Goal: Task Accomplishment & Management: Use online tool/utility

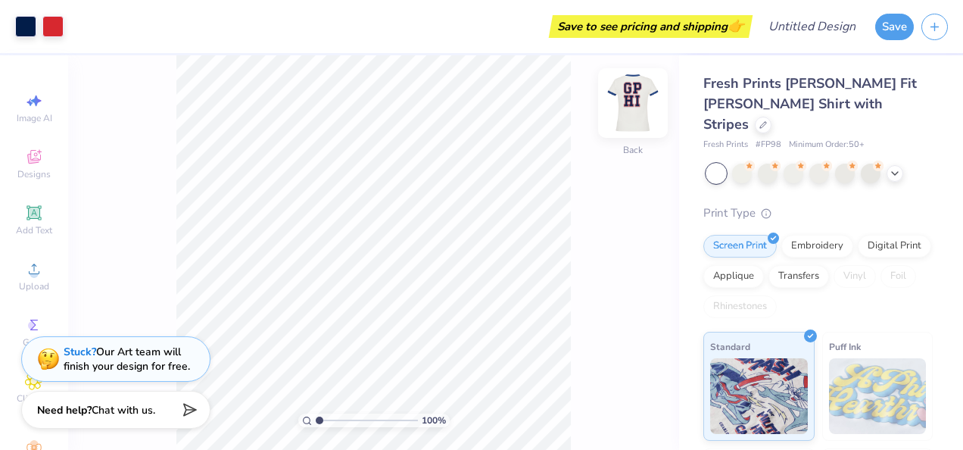
click at [635, 112] on img at bounding box center [633, 103] width 61 height 61
click at [616, 111] on div at bounding box center [633, 103] width 70 height 70
click at [624, 107] on img at bounding box center [633, 103] width 61 height 61
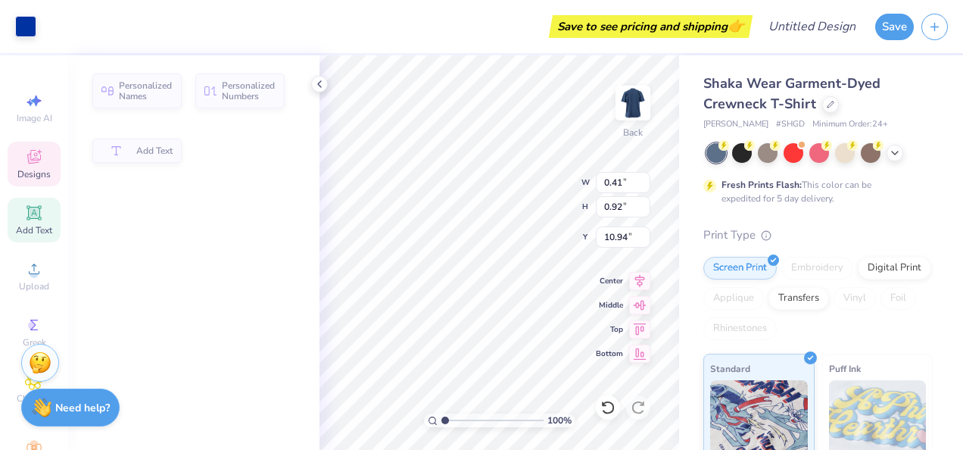
type input "0.41"
type input "0.92"
type input "10.94"
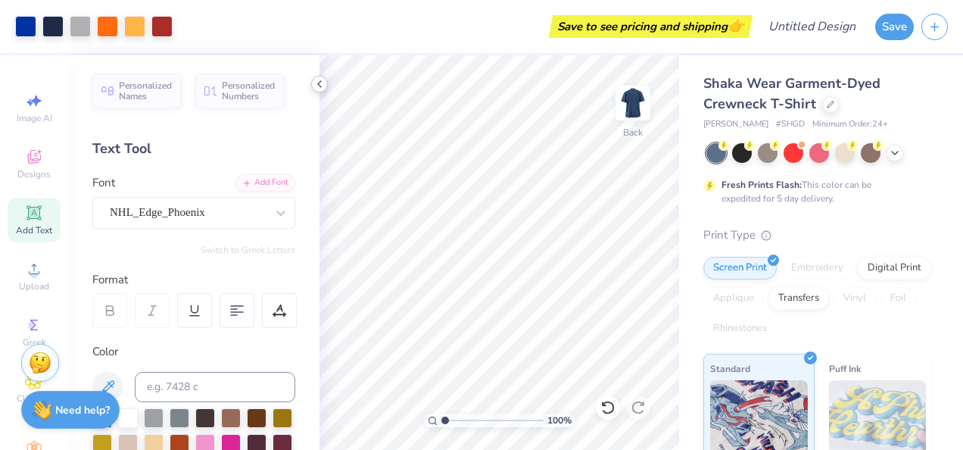
click at [311, 81] on div at bounding box center [319, 84] width 17 height 17
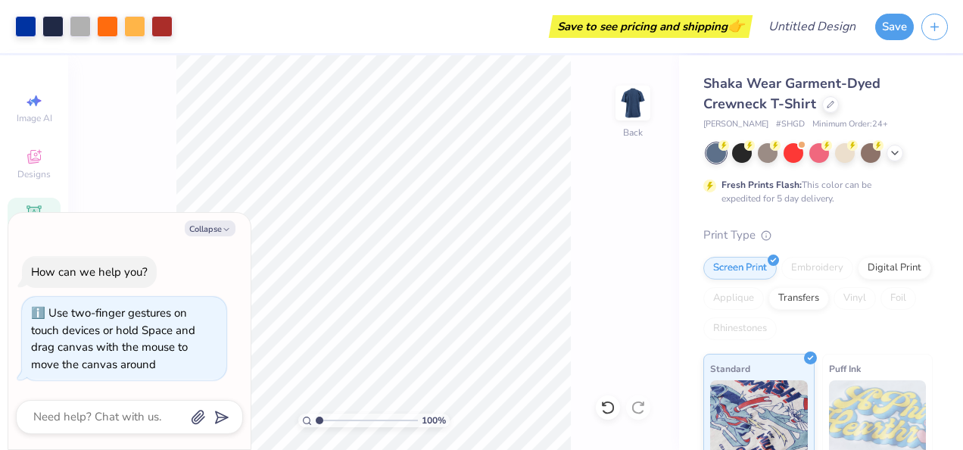
type input "1.10750501025776"
type textarea "x"
type input "1.13208696130128"
type textarea "x"
type input "1.13488144916841"
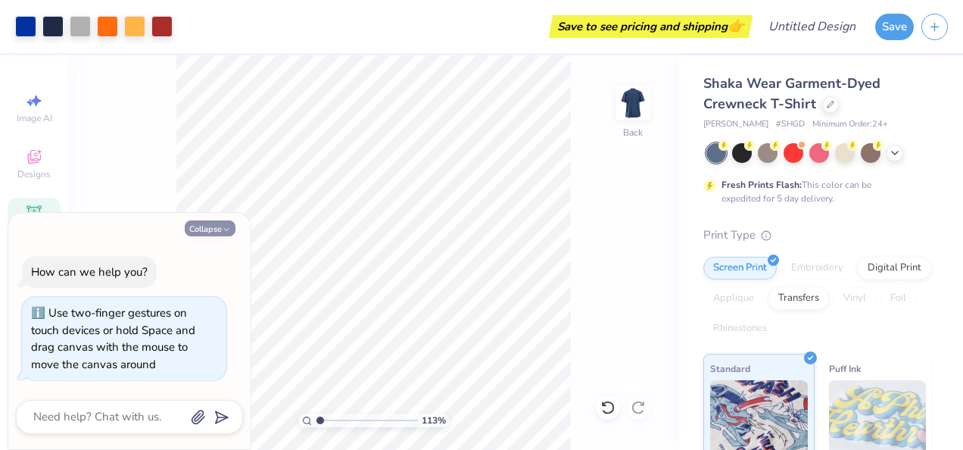
click at [224, 231] on icon "button" at bounding box center [226, 229] width 9 height 9
type textarea "x"
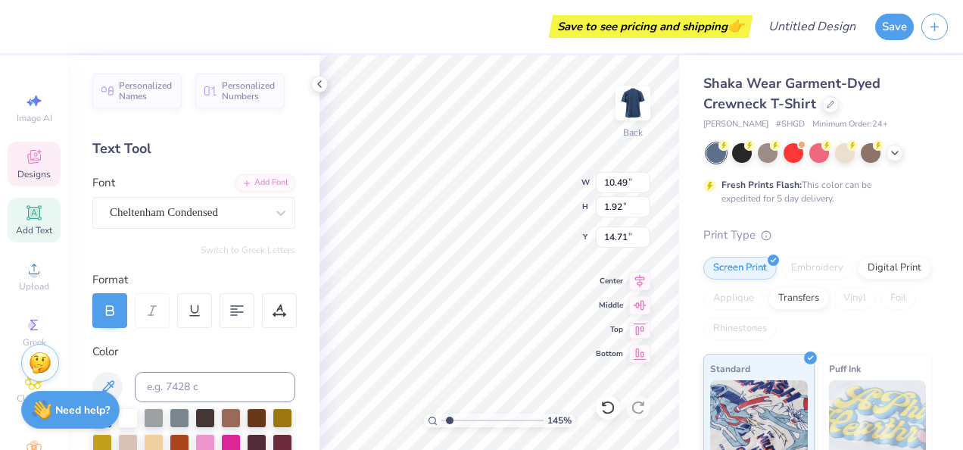
scroll to position [12, 5]
click at [908, 182] on div "Fresh Prints Flash: This color can be expedited for 5 day delivery." at bounding box center [817, 174] width 229 height 62
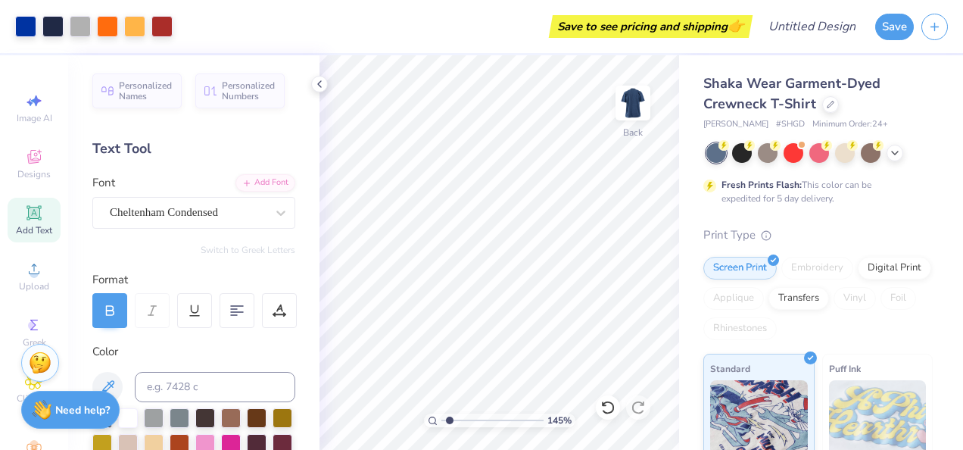
click at [858, 279] on div "Digital Print" at bounding box center [894, 268] width 73 height 23
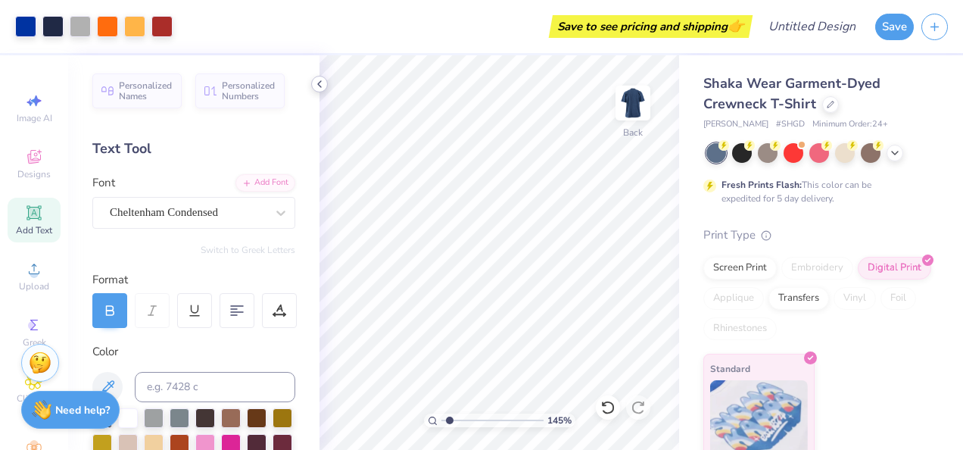
click at [316, 79] on icon at bounding box center [319, 84] width 12 height 12
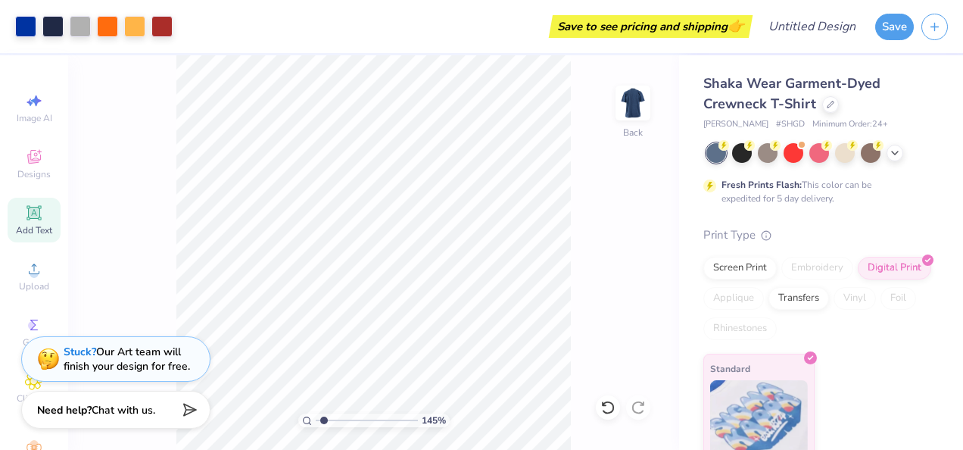
click at [825, 112] on div "Shaka Wear Garment-Dyed Crewneck T-Shirt" at bounding box center [817, 93] width 229 height 41
click at [828, 110] on div at bounding box center [830, 103] width 17 height 17
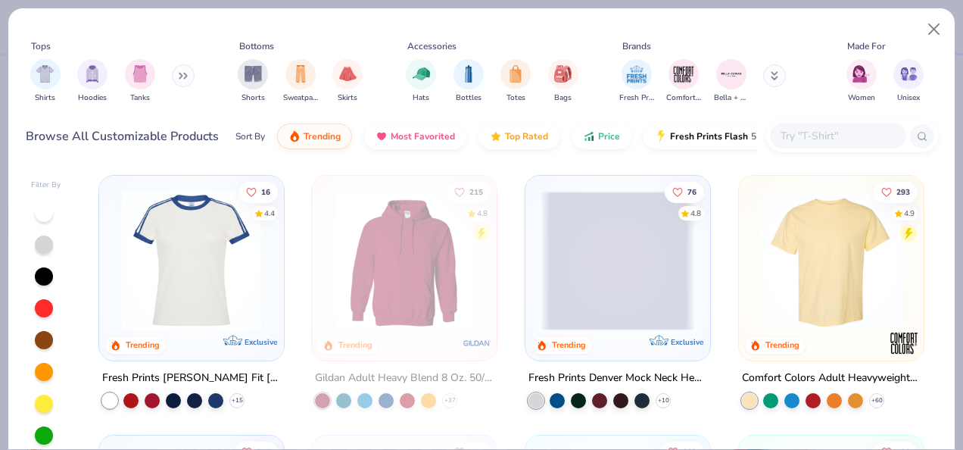
click at [224, 248] on img at bounding box center [191, 260] width 154 height 139
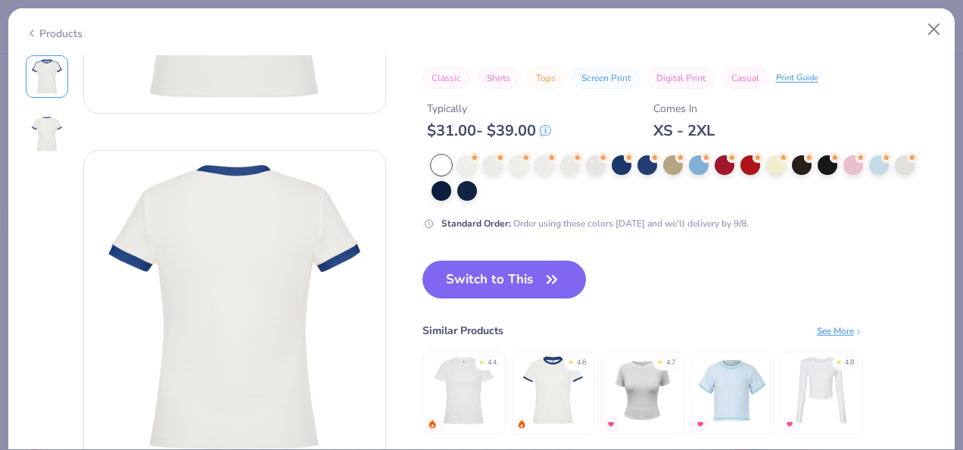
scroll to position [258, 0]
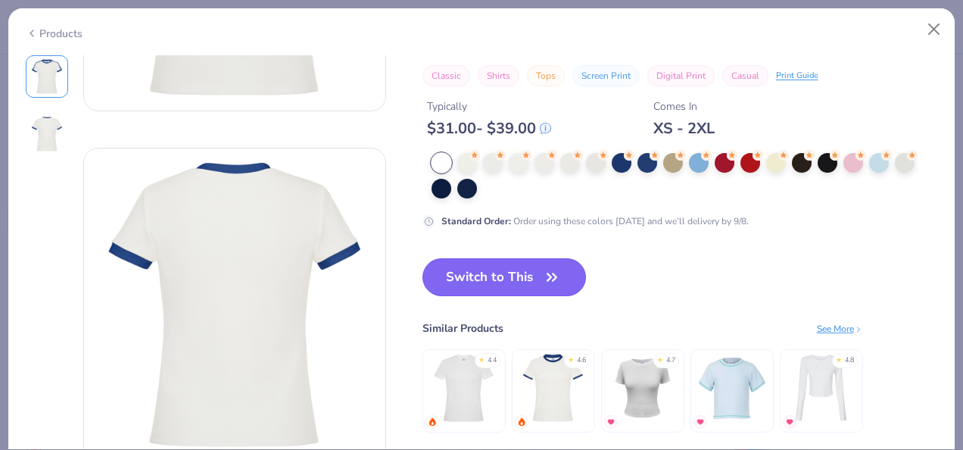
click at [516, 281] on button "Switch to This" at bounding box center [504, 277] width 164 height 38
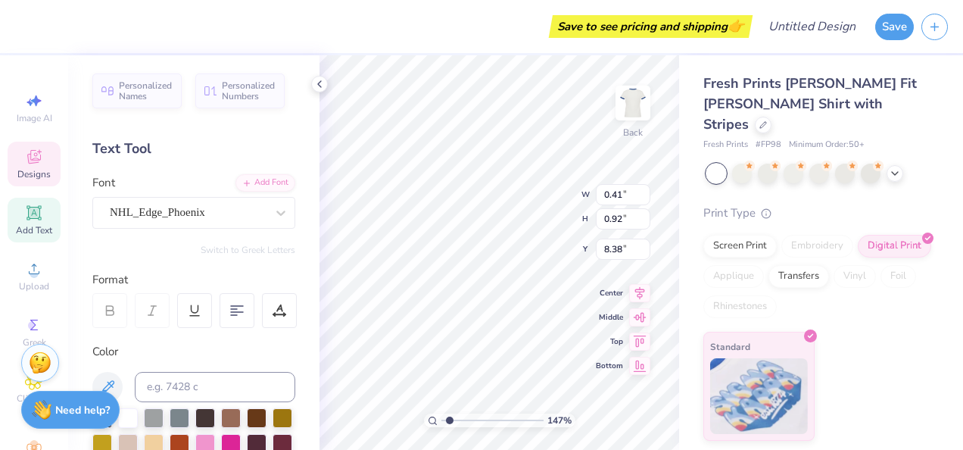
scroll to position [12, 2]
click at [317, 89] on icon at bounding box center [319, 84] width 12 height 12
type input "1.47041061422274"
type input "10.49"
type input "1.92"
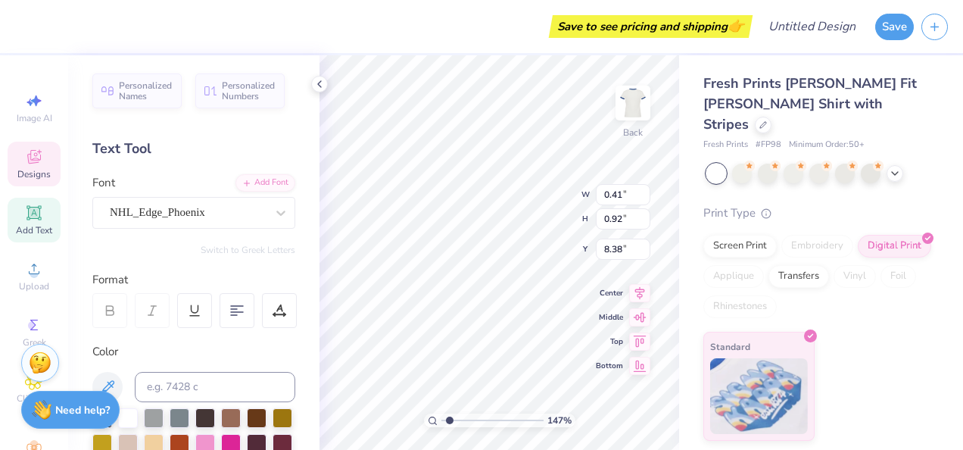
type input "12.14"
click at [319, 82] on icon at bounding box center [319, 84] width 12 height 12
type input "1.47041061422274"
type textarea "WILDCAT"
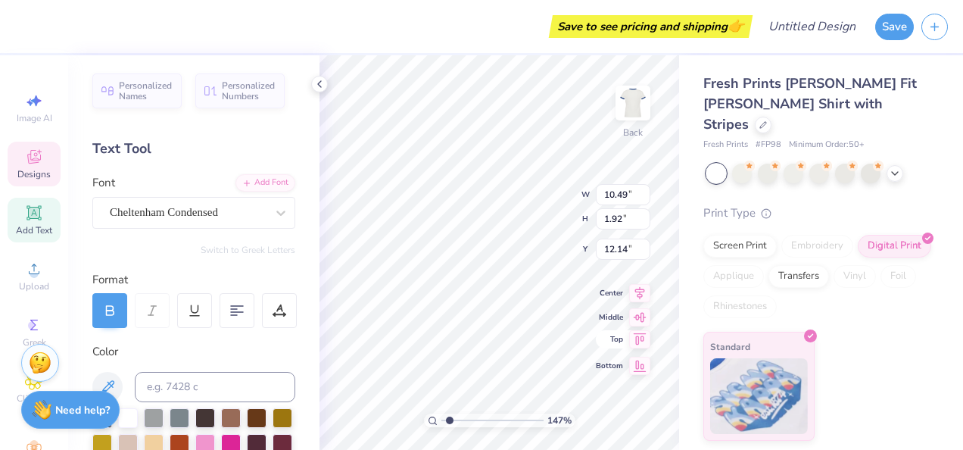
type input "1.47041061422274"
type textarea "WILDCA"
type input "1.47041061422274"
type textarea "WILD"
type input "1.47041061422274"
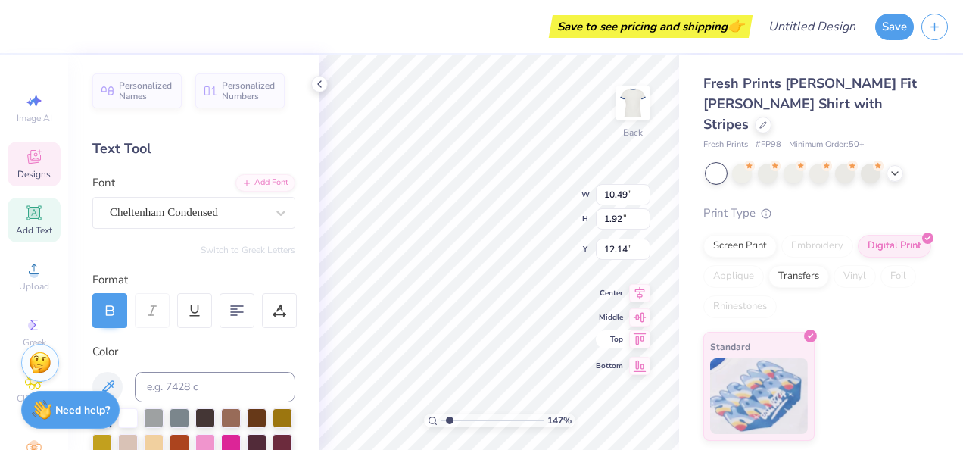
type textarea "[PERSON_NAME]"
type input "1.47041061422274"
type textarea "WI"
type input "1.47041061422274"
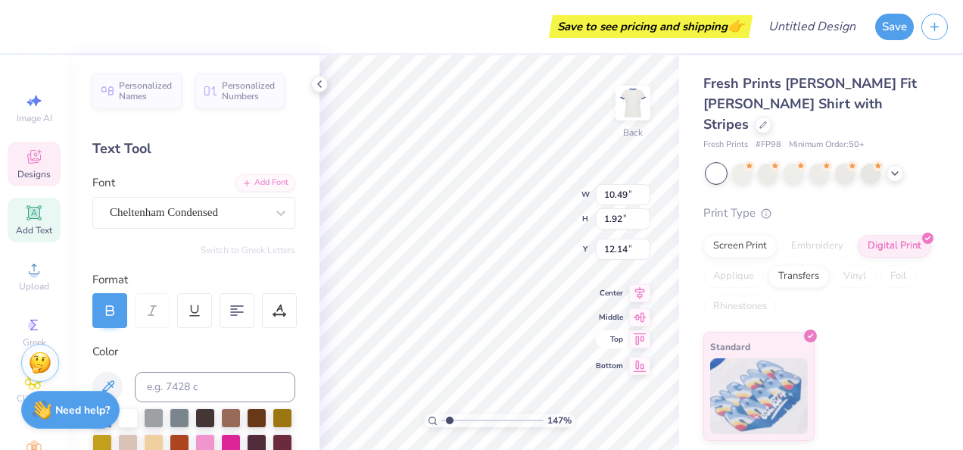
type textarea "W"
type input "1.47041061422274"
type textarea "L"
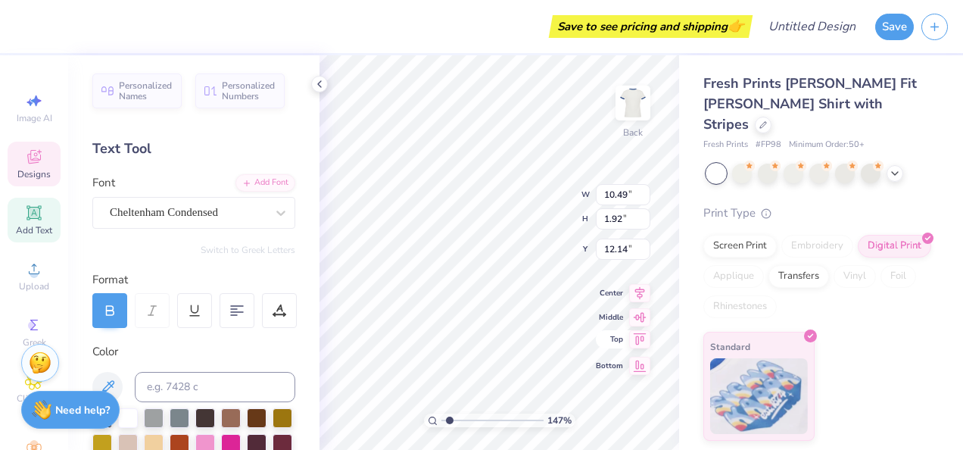
type input "1.47041061422274"
type textarea "La"
type input "1.47041061422274"
type textarea "L"
type input "1.47041061422274"
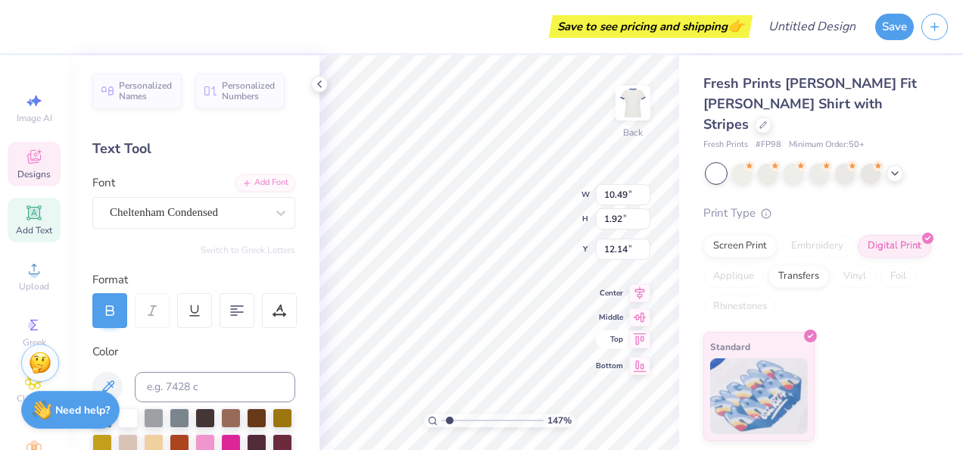
type textarea "LA"
type input "1.47041061422274"
type textarea "LAY"
type input "1.47041061422274"
type textarea "LAYU"
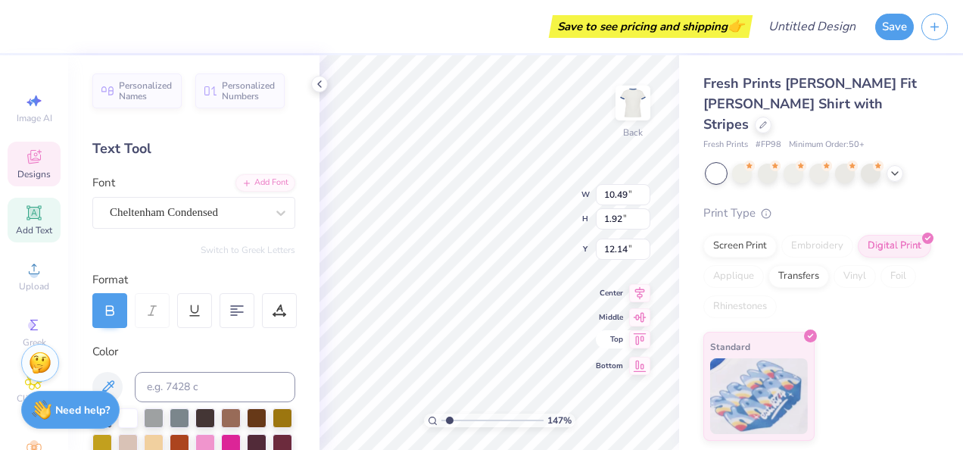
type input "1.47041061422274"
type textarea "LAYUPS"
type input "1.47041061422274"
type textarea "LAYUPS"
type input "1.47041061422274"
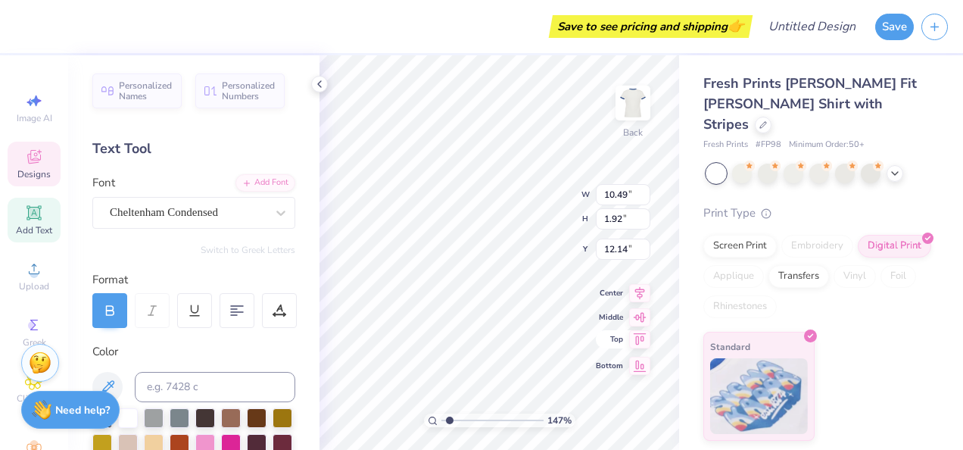
type textarea "LAYUPS $"
type input "1.47041061422274"
type textarea "LAYUPS $"
type input "1.47041061422274"
type textarea "LAYUPS $ L"
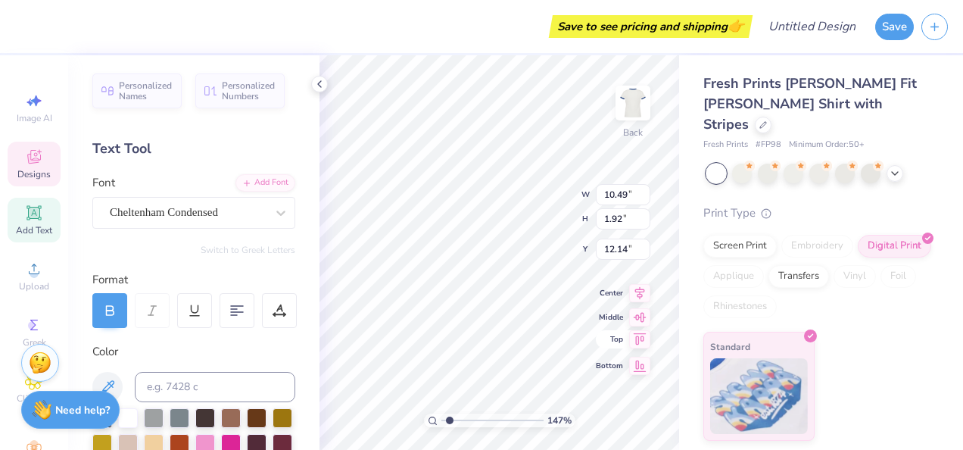
scroll to position [12, 4]
type input "1.47041061422274"
type textarea "LAYUPS $"
type input "1.47041061422274"
type textarea "LAYUPS $"
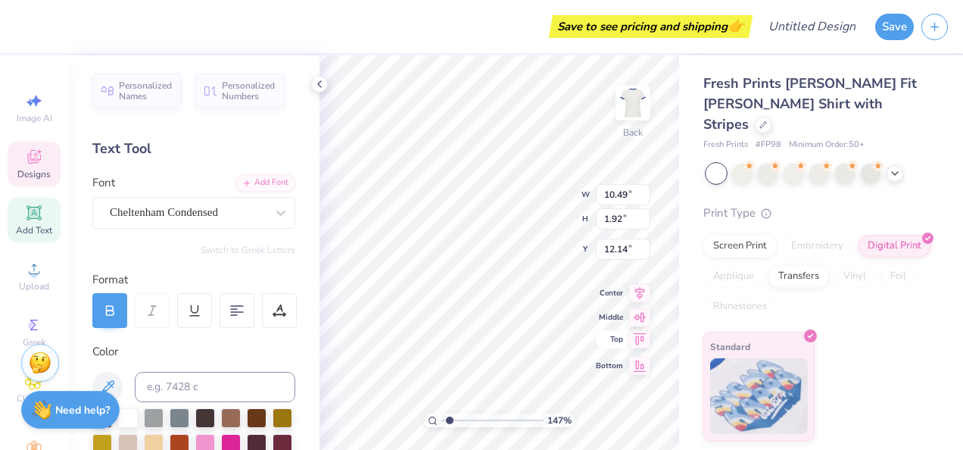
type input "1.47041061422274"
type textarea "LAYUPS"
type input "1.47041061422274"
type textarea "LAYUPS 4"
type input "1.47041061422274"
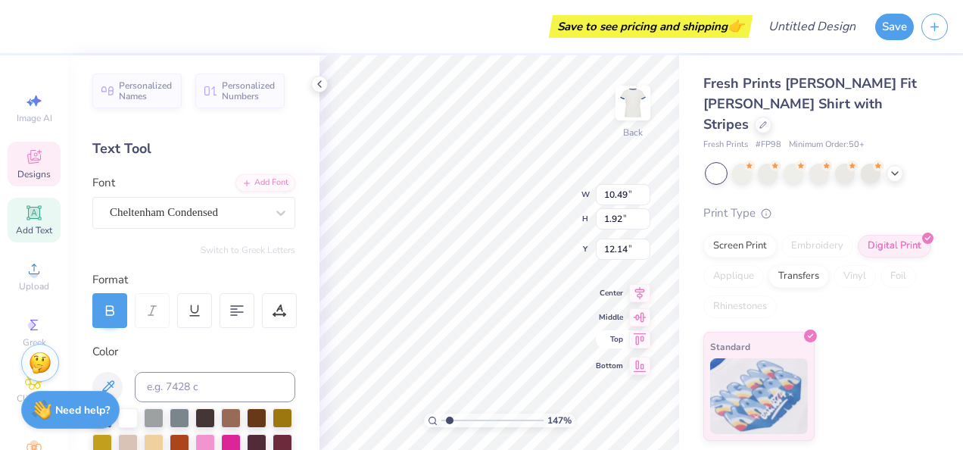
type textarea "LAYUPS 4"
type input "1.47041061422274"
type textarea "LAYUPS 4 L"
type input "1.47041061422274"
type textarea "LAYUPS 4 LIT"
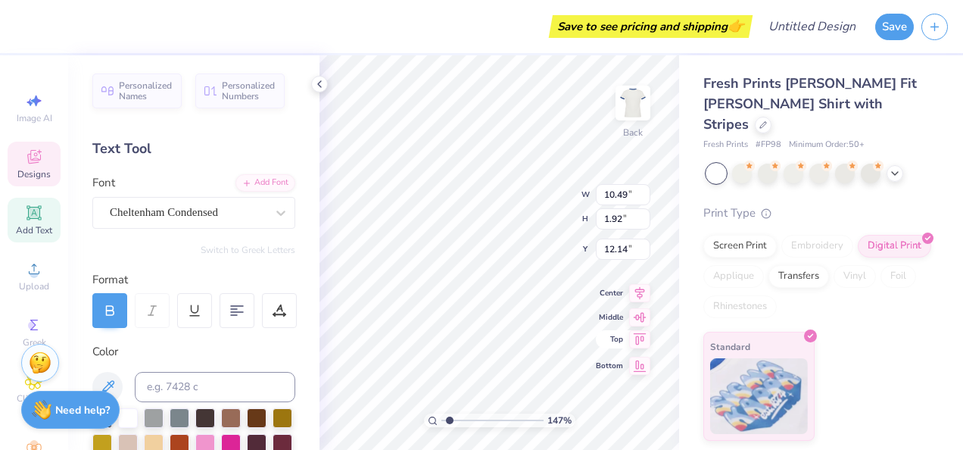
type input "1.47041061422274"
type textarea "LAYUPS 4 LITE"
type input "1.47041061422274"
type textarea "LAYUPS 4 LITER"
type input "1.47041061422274"
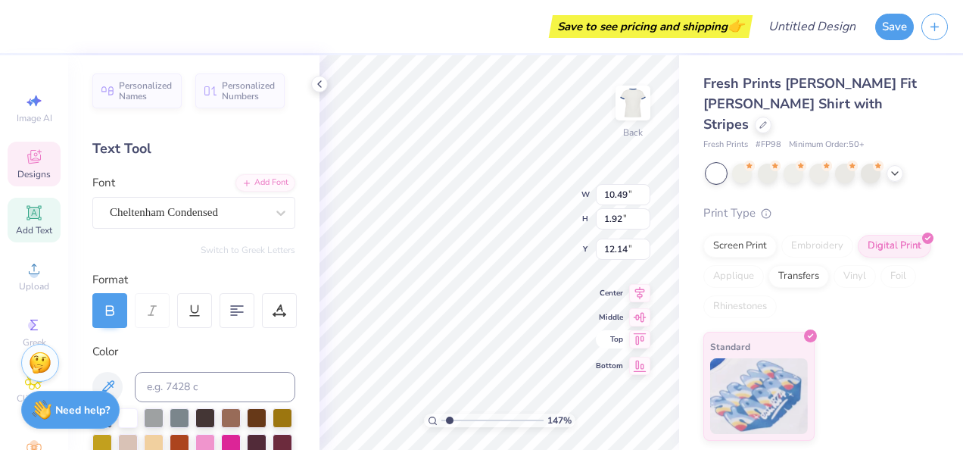
type textarea "LAYUPS 4 LITERAC"
type input "1.47041061422274"
type textarea "LAYUPS 4 LITERACY"
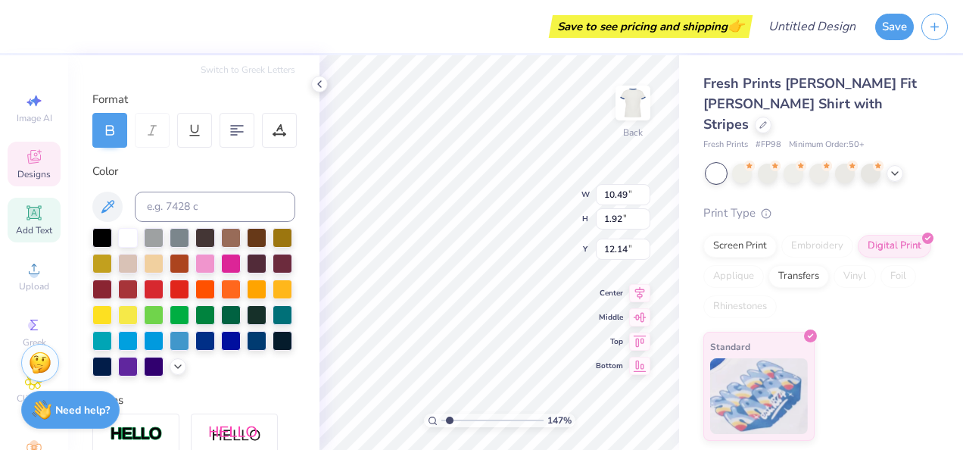
scroll to position [0, 0]
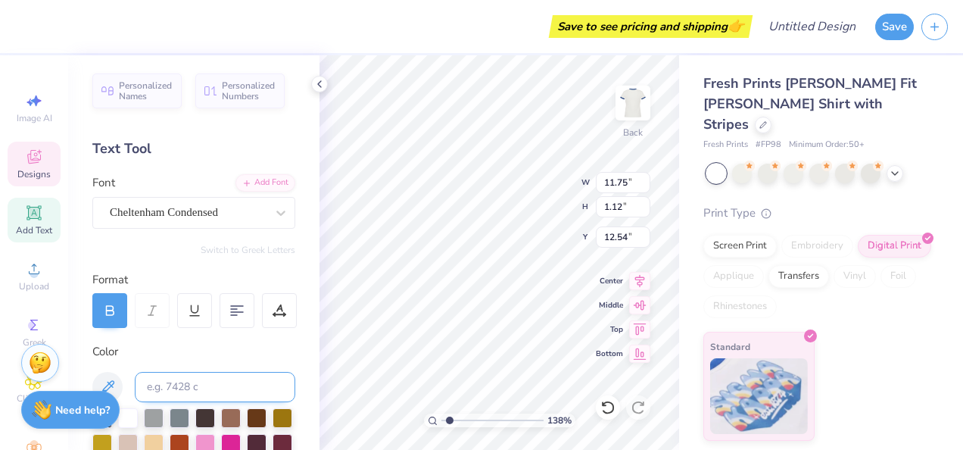
type input "1.38212076490759"
type input "11.75"
type input "1.12"
type input "12.54"
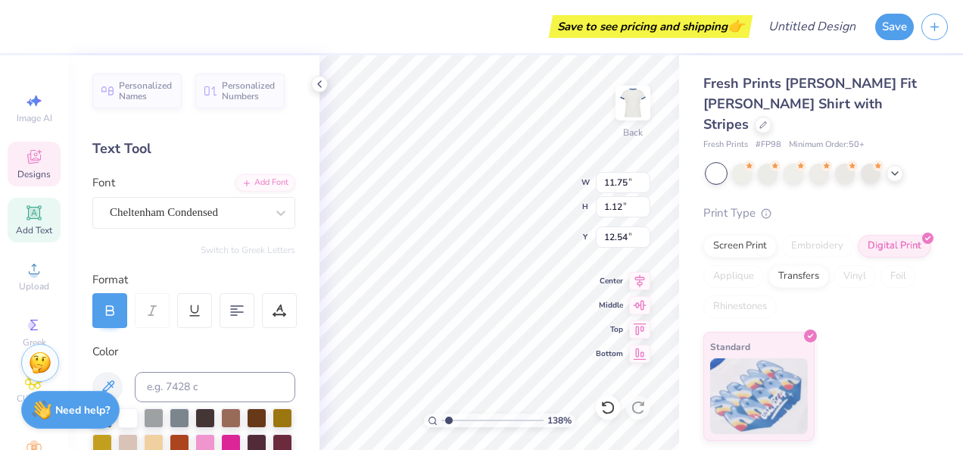
type input "1.38212076490759"
type textarea "LAYUPS 4 LITERAC"
type input "1.38212076490759"
type textarea "LAYUPS 4 LITERA"
type input "1.38212076490759"
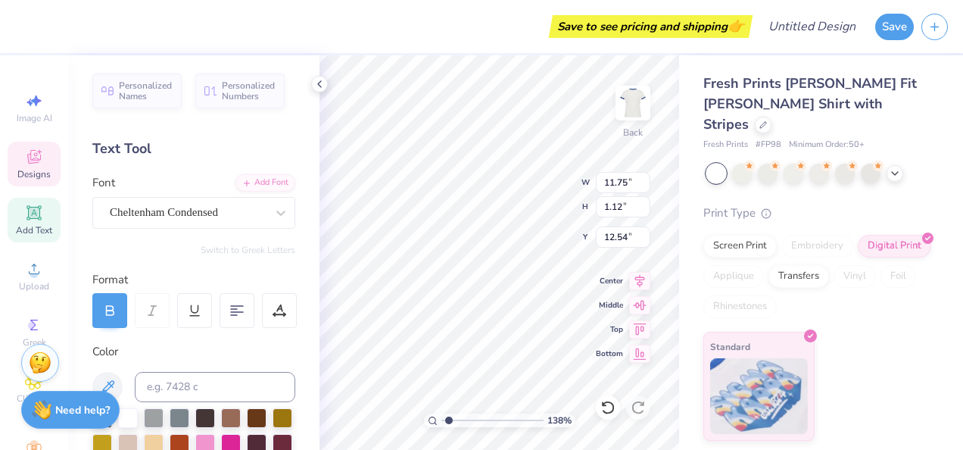
type textarea "LAYUPS 4 LITER"
type input "1.38212076490759"
type textarea "LAYUPS 4 LITE"
type input "1.38212076490759"
type textarea "LAYUPS 4 LI"
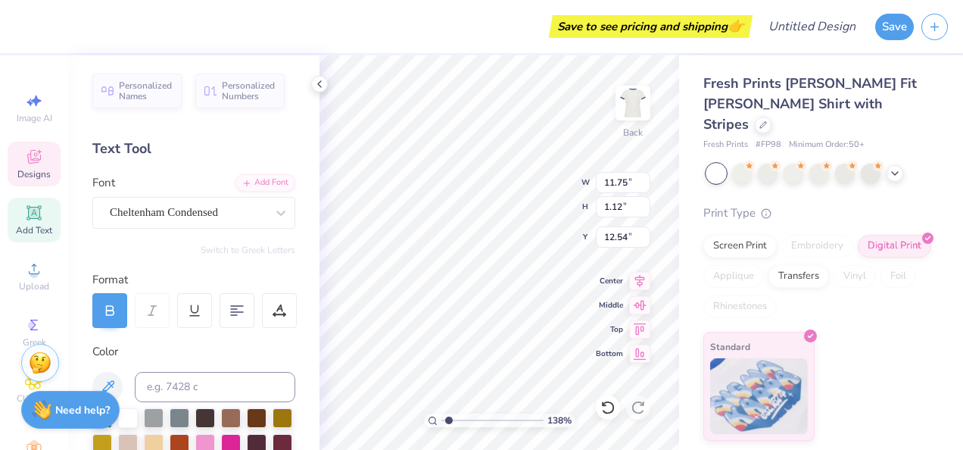
type input "1.38212076490759"
type textarea "LAYUPS 4 L"
type input "1.38212076490759"
type textarea "LAYUPS 4"
type input "1.38212076490759"
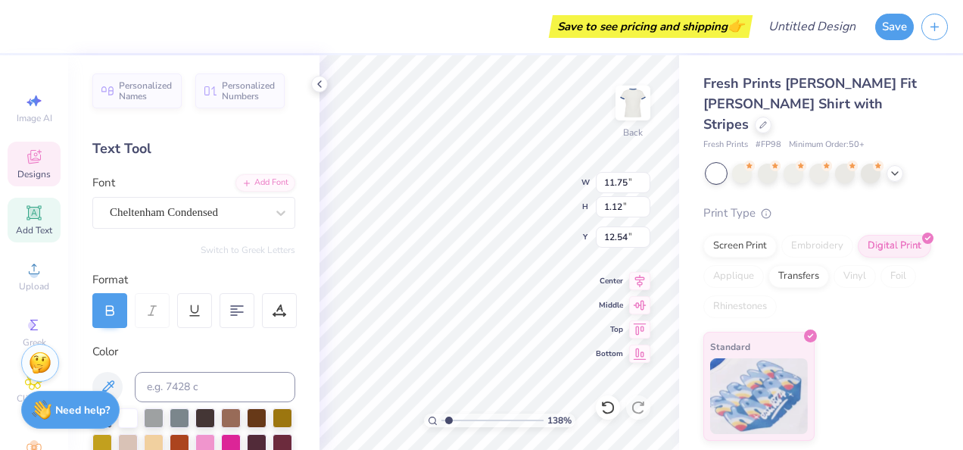
type textarea "LAYUPS 4"
type input "1.38212076490759"
type textarea "LAYUPS"
type input "1.38212076490759"
type textarea "LAYUP"
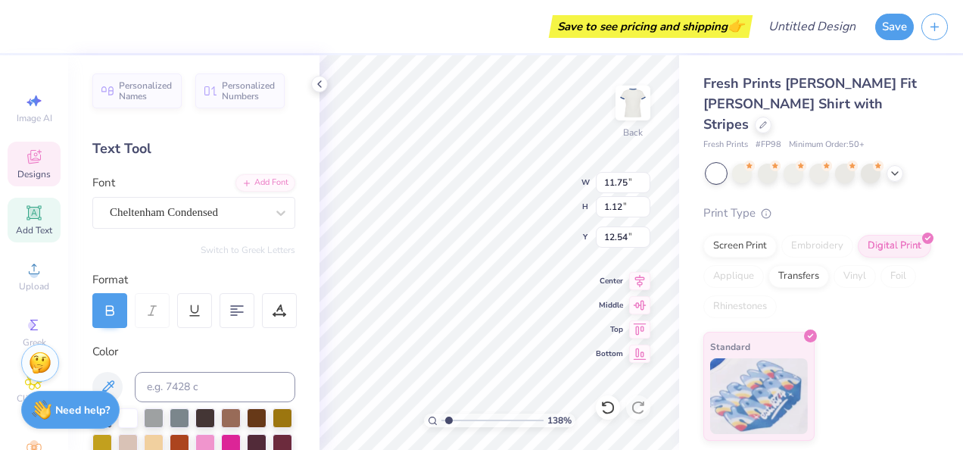
type input "1.38212076490759"
type textarea "LAYU"
type input "1.38212076490759"
type textarea "LAY"
type input "1.38212076490759"
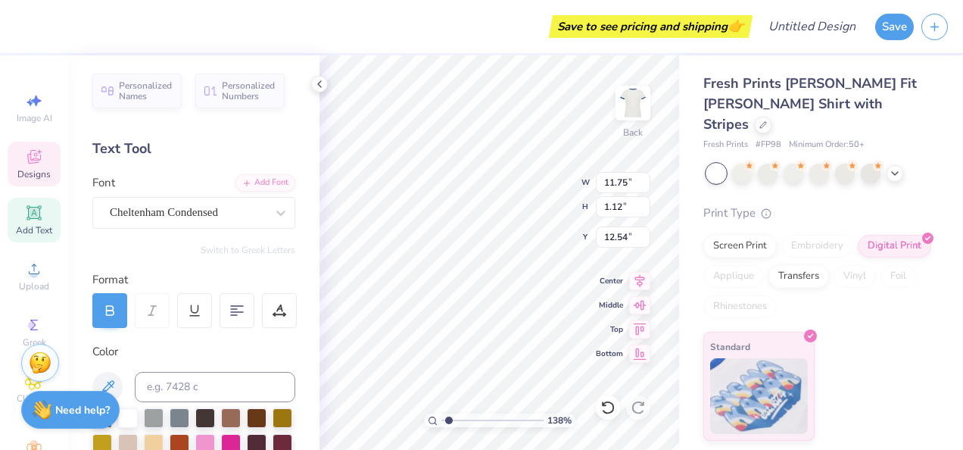
type textarea "LA"
type input "1.38212076490759"
type textarea "L"
type input "1.38212076490759"
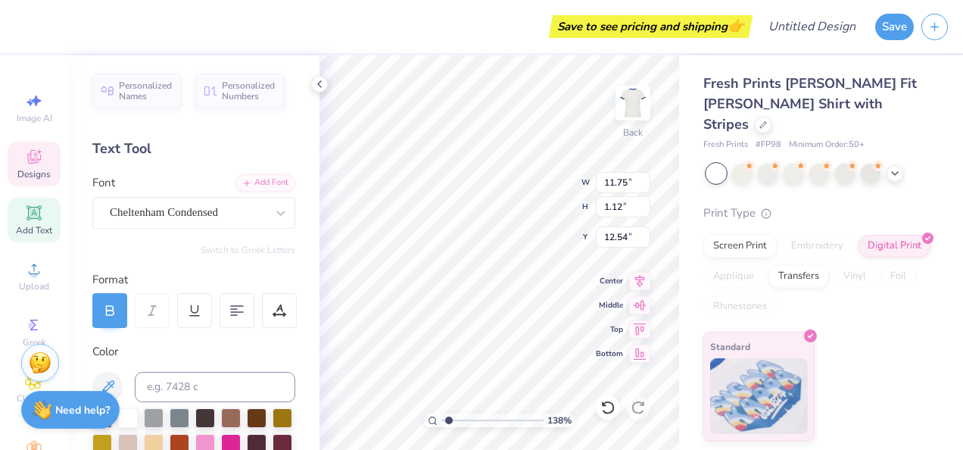
type input "1.38212076490759"
type textarea "L"
type input "1.38212076490759"
type textarea "La"
type input "1.38212076490759"
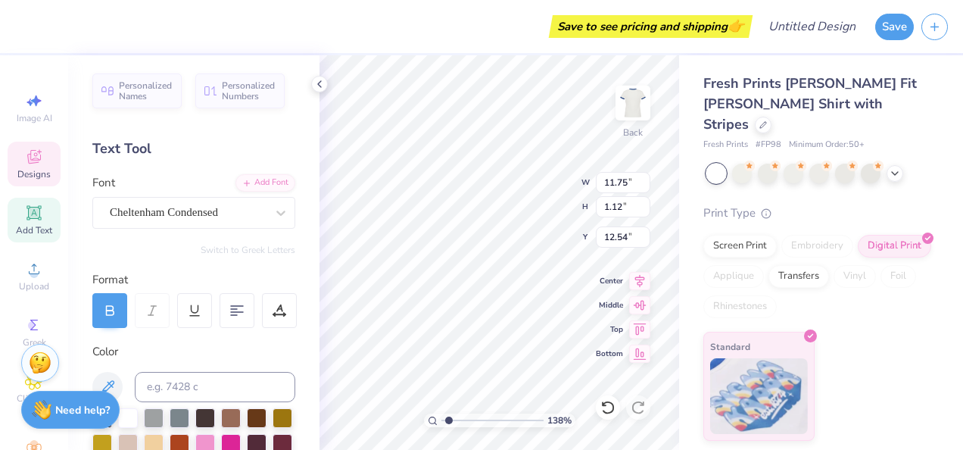
type textarea "L"
type input "1.38212076490759"
type textarea "LA"
type input "1.38212076490759"
type textarea "LAY"
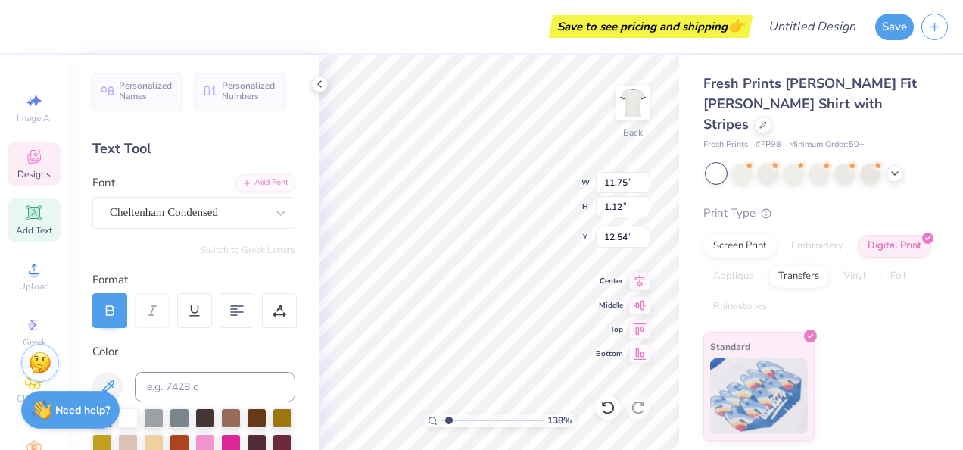
type input "1.38212076490759"
type textarea "LAYP"
type input "1.38212076490759"
type textarea "LAYPS"
type input "1.38212076490759"
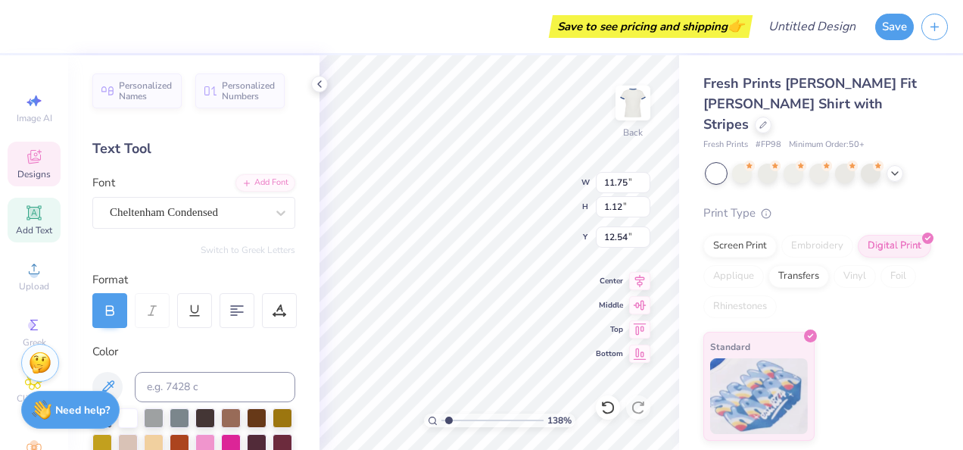
type textarea "LAYP"
type input "1.38212076490759"
type textarea "LAY"
type input "1.38212076490759"
type textarea "LAYU"
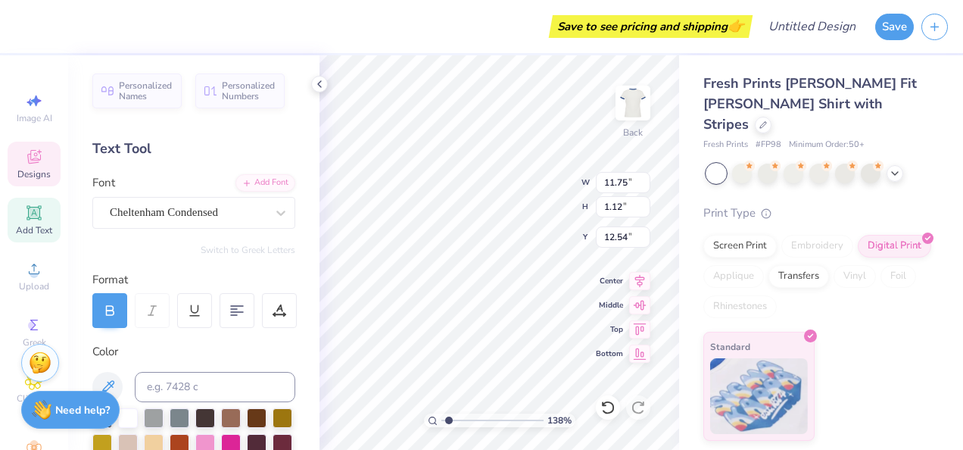
type input "1.38212076490759"
type textarea "LAYUP"
type input "1.38212076490759"
type textarea "LAYUPS"
type input "1.38212076490759"
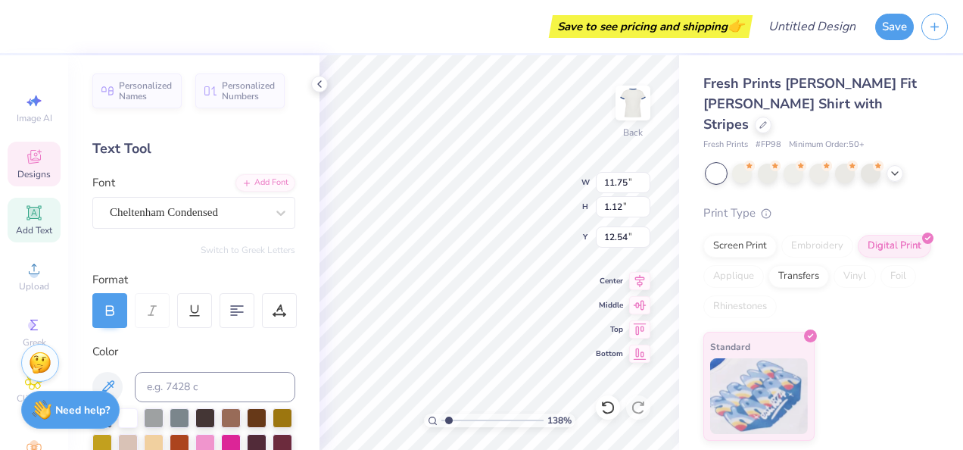
type textarea "LAYUPS"
type input "1.38212076490759"
type textarea "LAYUPS$"
type input "1.38212076490759"
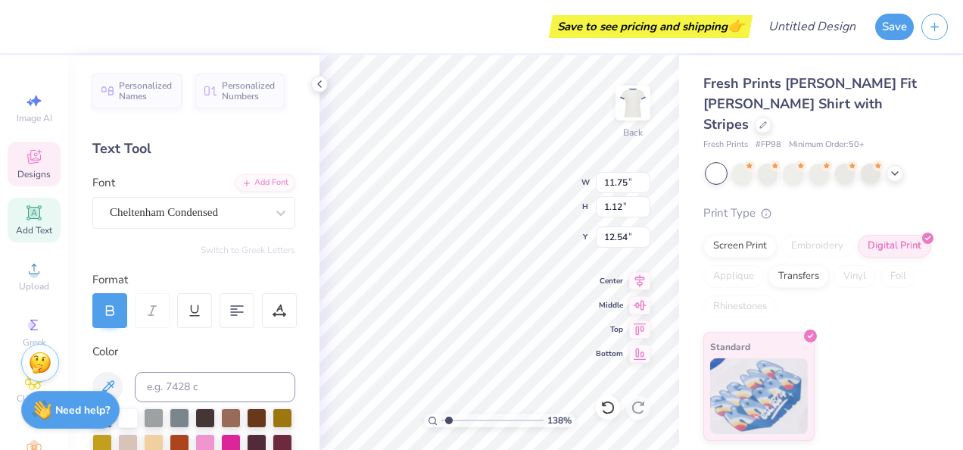
type textarea "LAYUPS"
type input "1.38212076490759"
type textarea "LAYUPS4"
type input "1.38212076490759"
type textarea "LAYUPS4LIT"
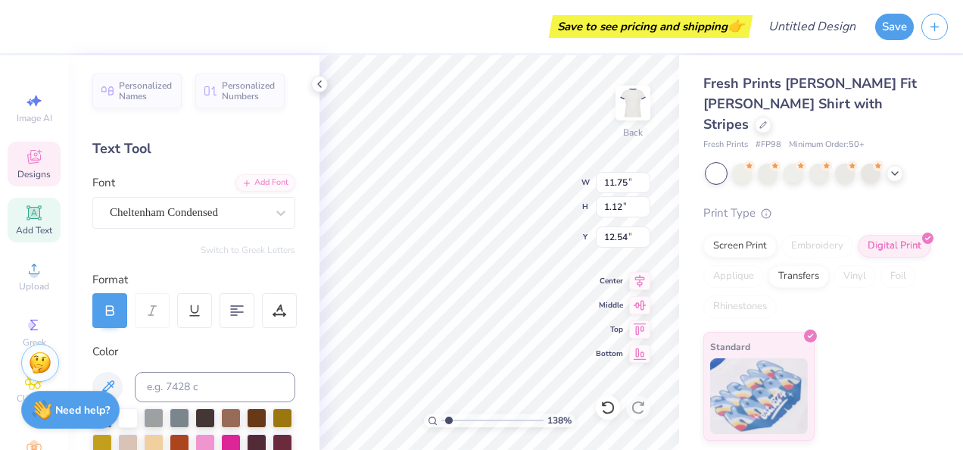
type input "1.38212076490759"
type textarea "LAYUPS4LITE"
type input "1.38212076490759"
type textarea "LAYUPS4LITER"
type input "1.38212076490759"
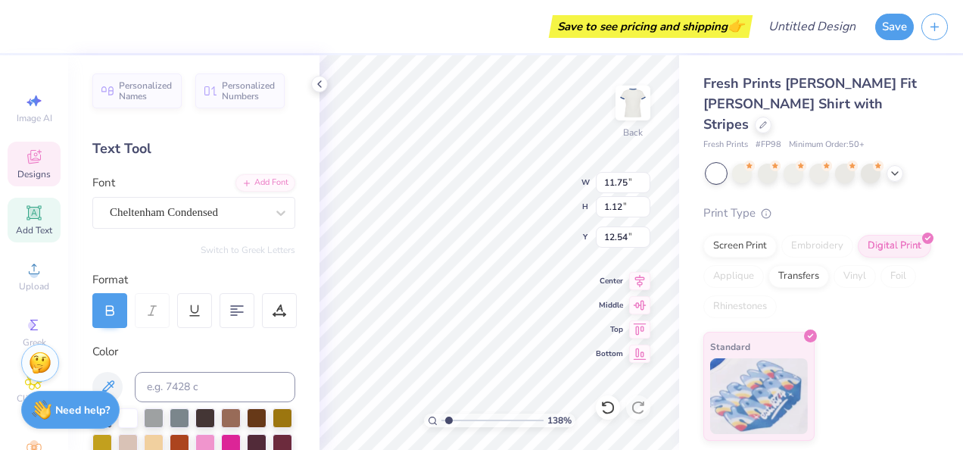
type textarea "LAYUPS4LITERAC"
type input "1.38212076490759"
type textarea "LAYUPS4LITERACY"
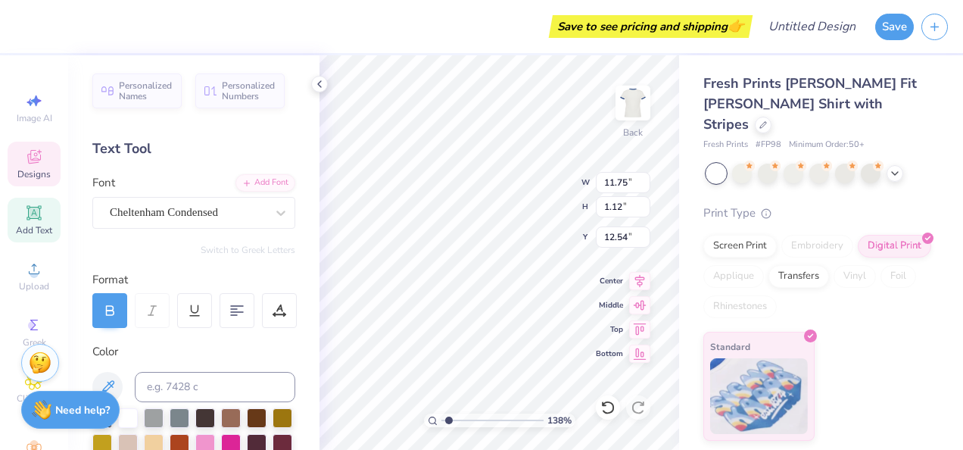
type input "1.38212076490759"
type textarea "LAYUPS4 LITERACY"
type input "1.38212076490759"
type textarea "LAYUPS 4 LITERACY"
click at [712, 368] on img at bounding box center [759, 396] width 98 height 76
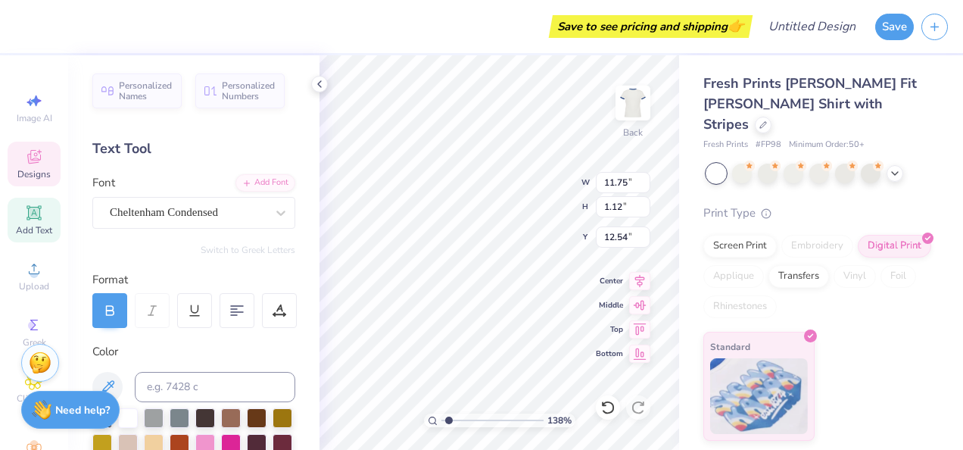
click at [691, 359] on div "Fresh Prints [PERSON_NAME] Fit [PERSON_NAME] Shirt with Stripes Fresh Prints # …" at bounding box center [821, 247] width 284 height 385
type input "1.38212076490759"
type input "0.51"
type input "0.92"
type input "8.38"
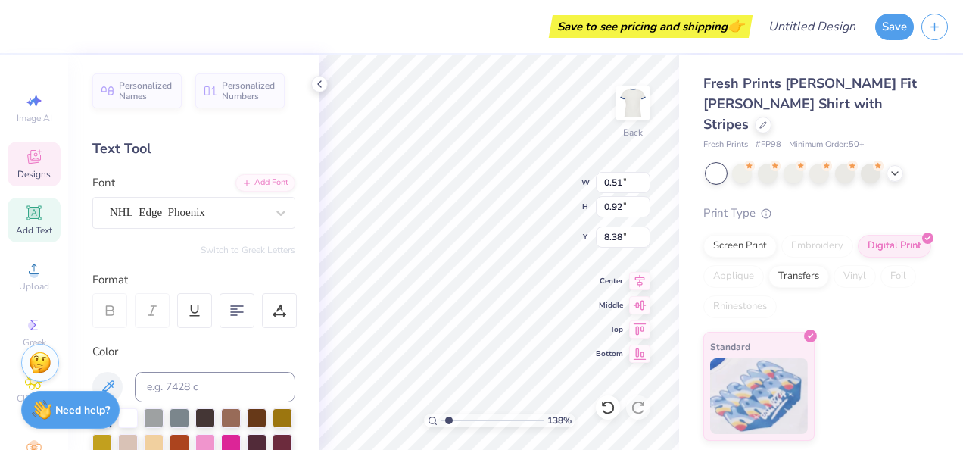
type input "1.38212076490759"
type input "0.41"
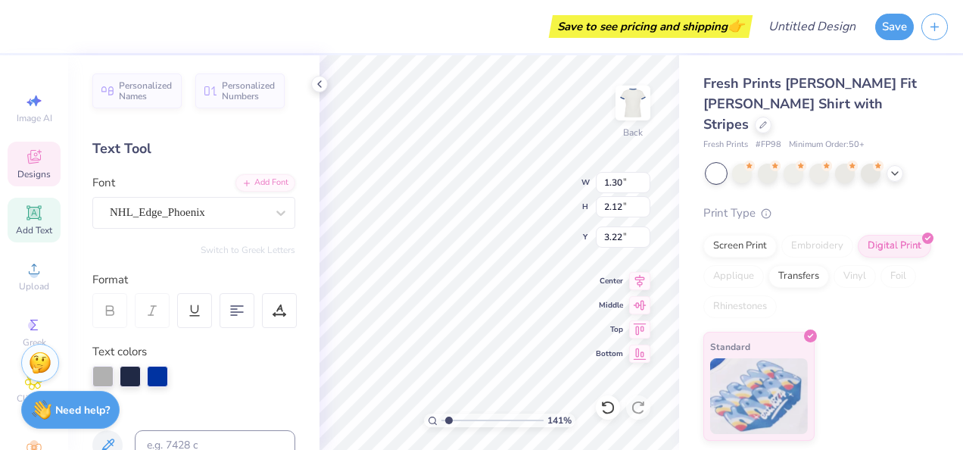
scroll to position [12, 2]
click at [320, 87] on icon at bounding box center [319, 84] width 12 height 12
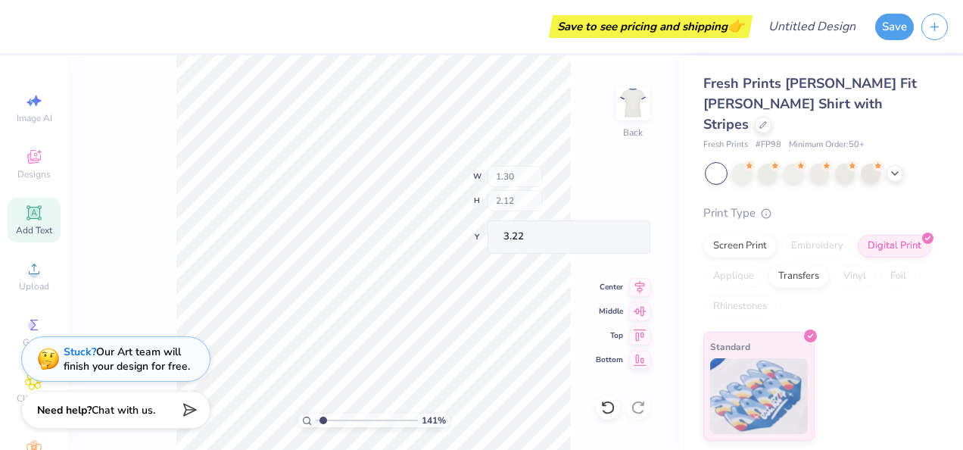
type input "1.41084913860098"
type input "2.32"
type input "3.89"
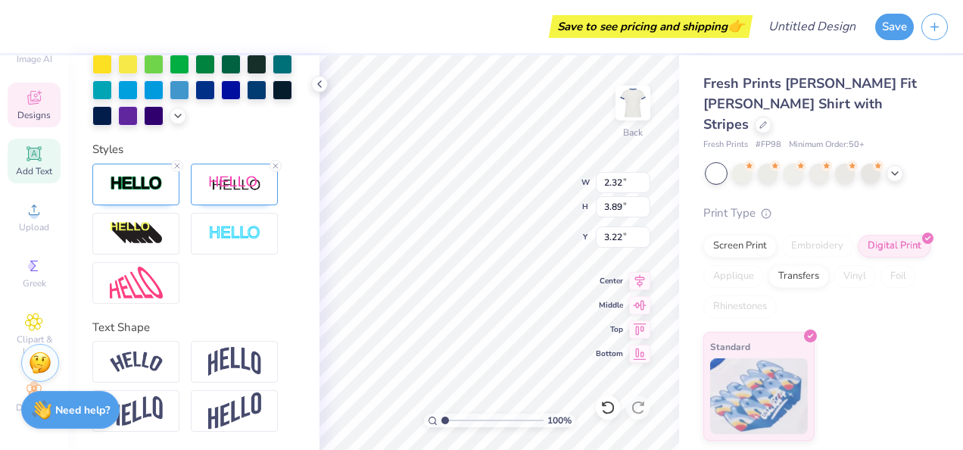
type input "1.00111338928857"
type textarea "B"
click at [319, 80] on icon at bounding box center [319, 84] width 12 height 12
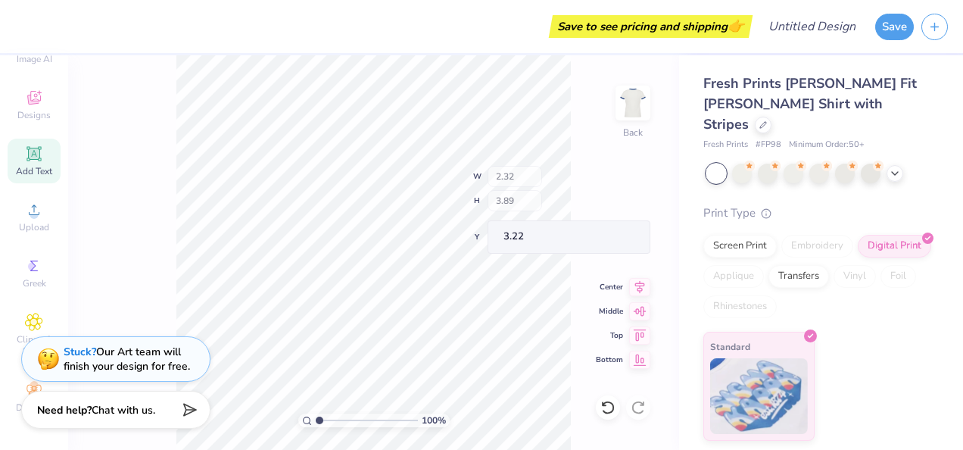
type input "1.00111338928857"
